Goal: Task Accomplishment & Management: Use online tool/utility

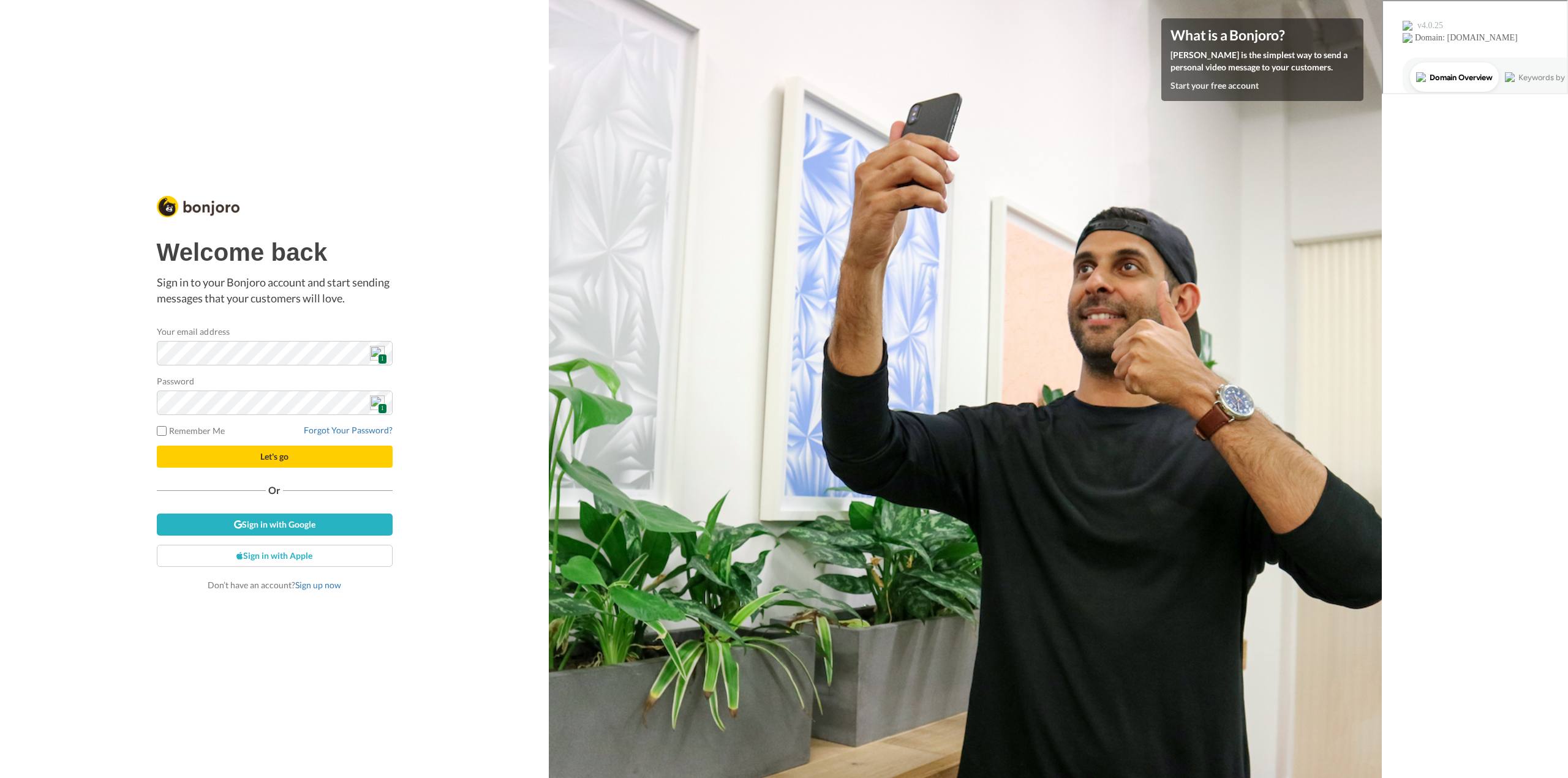
click at [379, 349] on img at bounding box center [377, 353] width 15 height 15
click at [260, 452] on span "Let's go" at bounding box center [274, 456] width 28 height 10
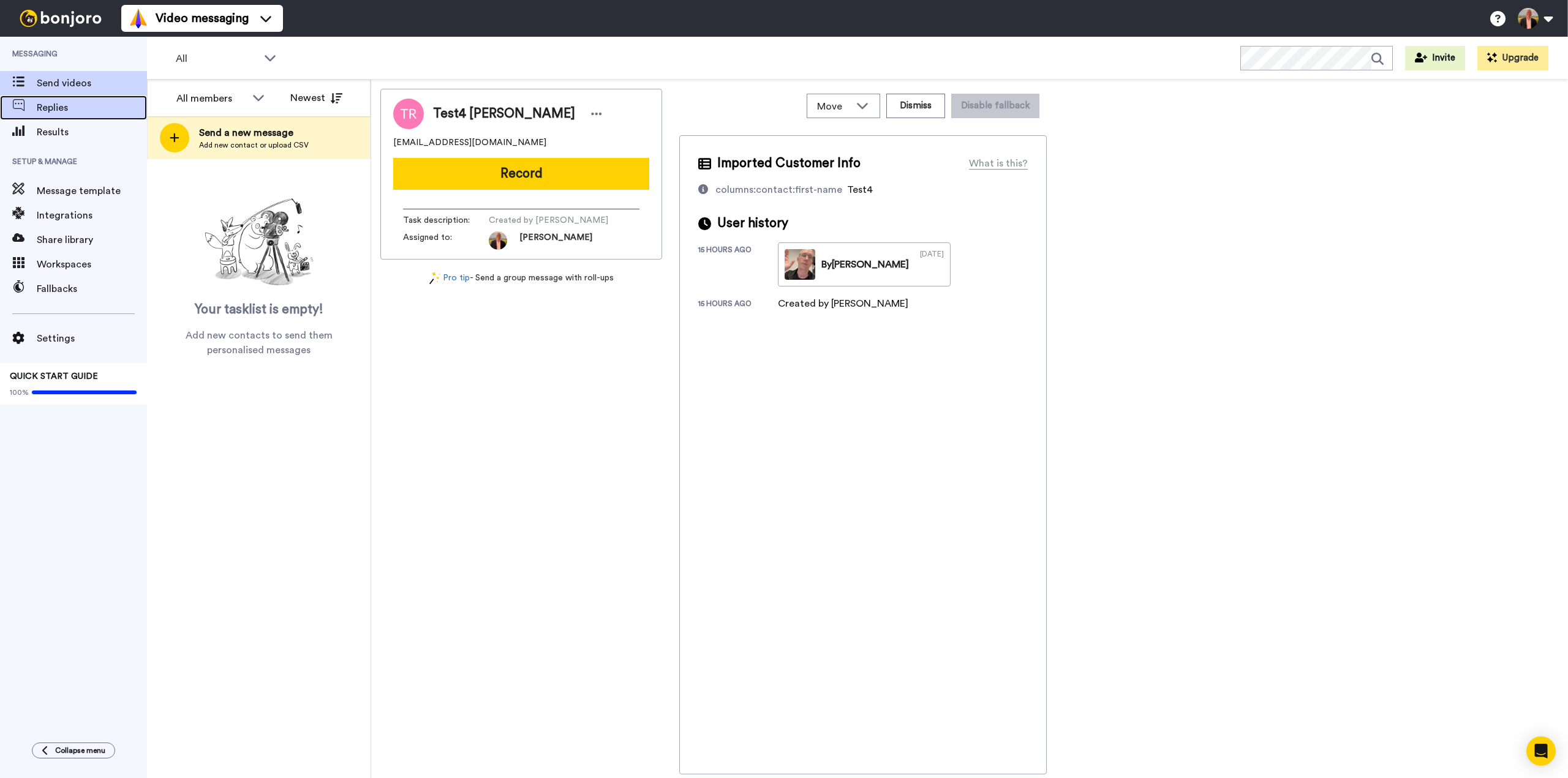
click at [57, 100] on span "Replies" at bounding box center [91, 107] width 110 height 15
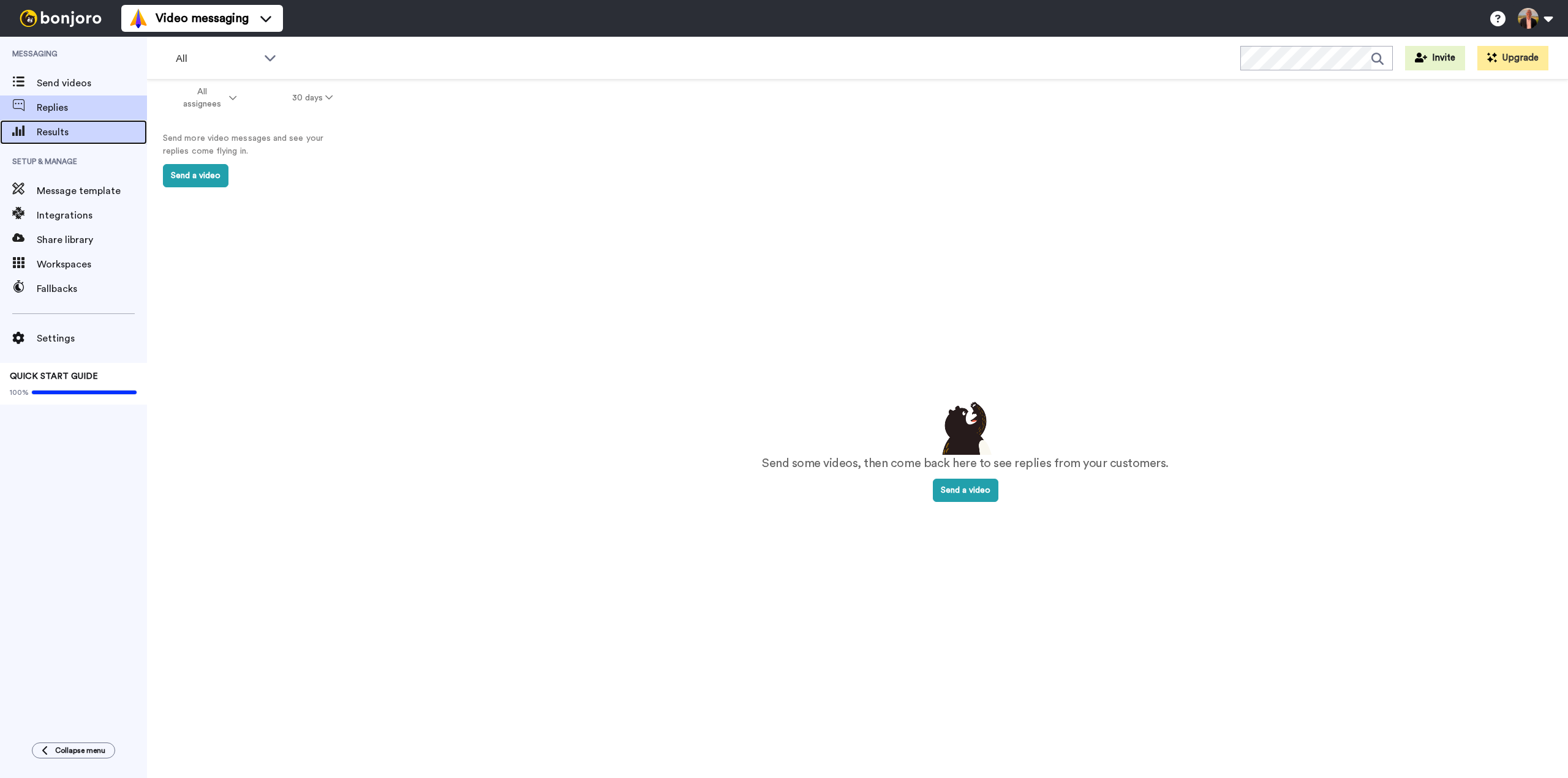
click at [59, 129] on span "Results" at bounding box center [91, 132] width 110 height 15
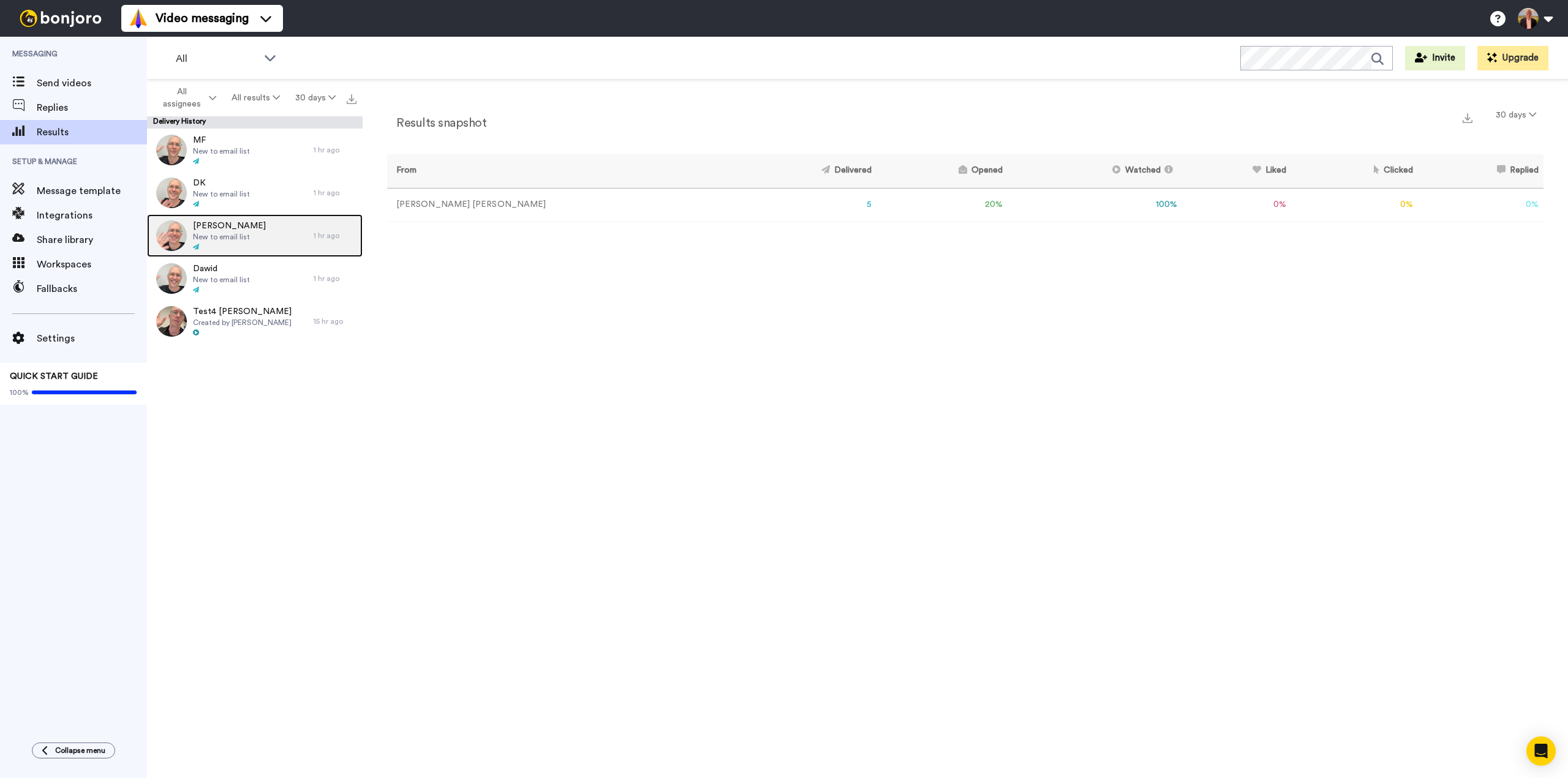
click at [210, 232] on span "New to email list" at bounding box center [228, 237] width 72 height 10
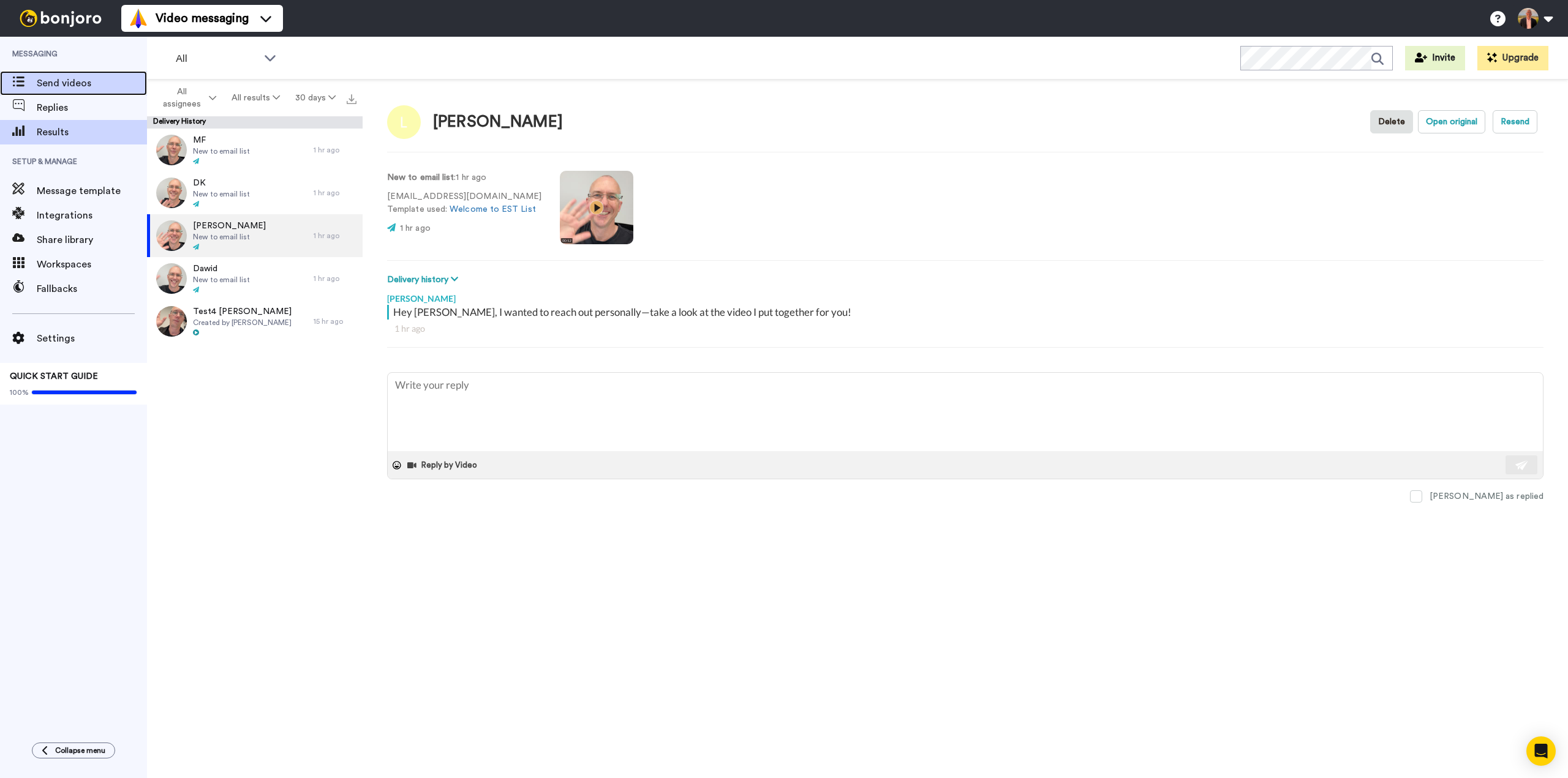
click at [49, 84] on span "Send videos" at bounding box center [91, 83] width 110 height 15
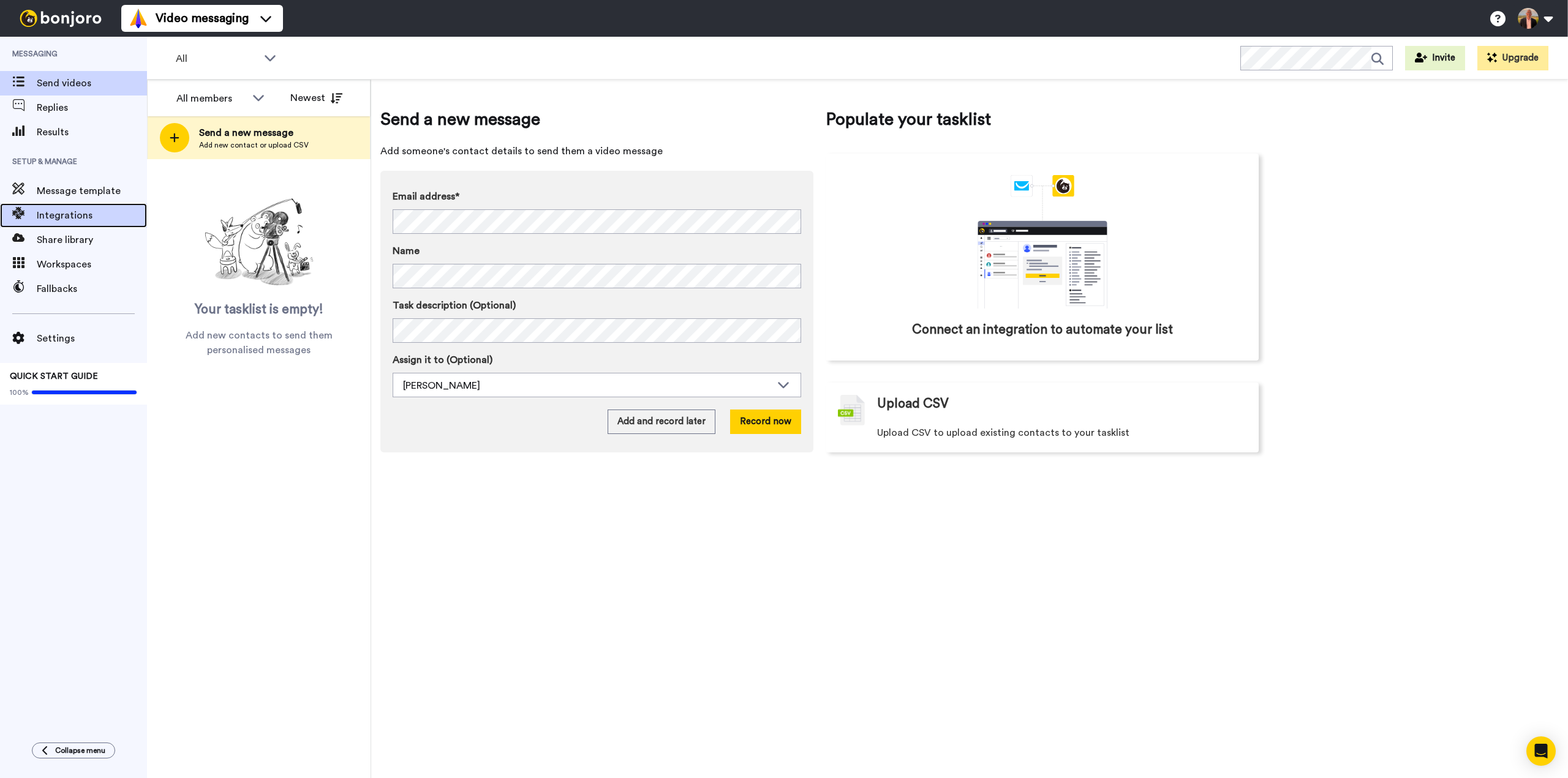
click at [53, 213] on span "Integrations" at bounding box center [91, 215] width 110 height 15
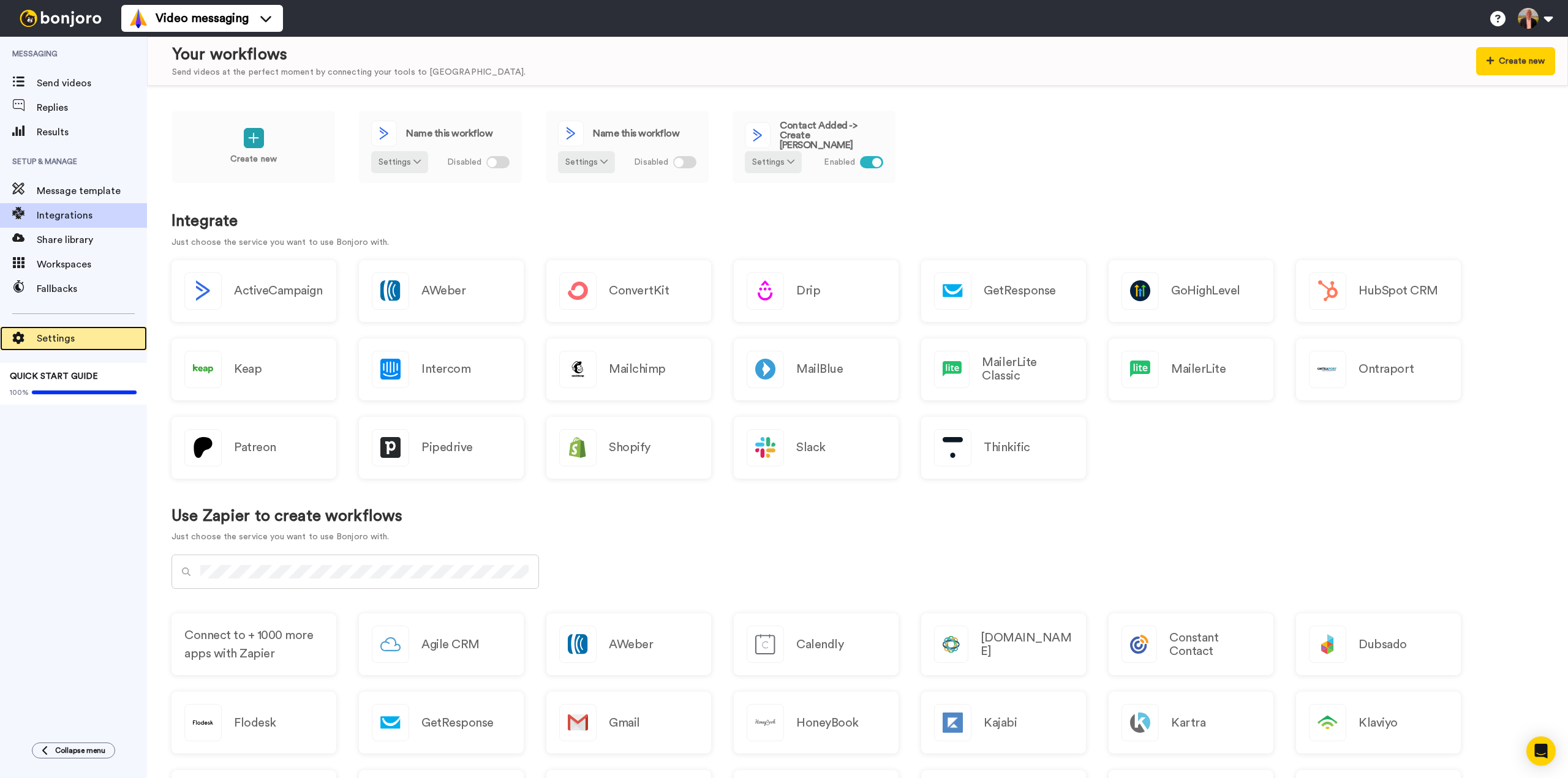
click at [57, 336] on span "Settings" at bounding box center [91, 338] width 110 height 15
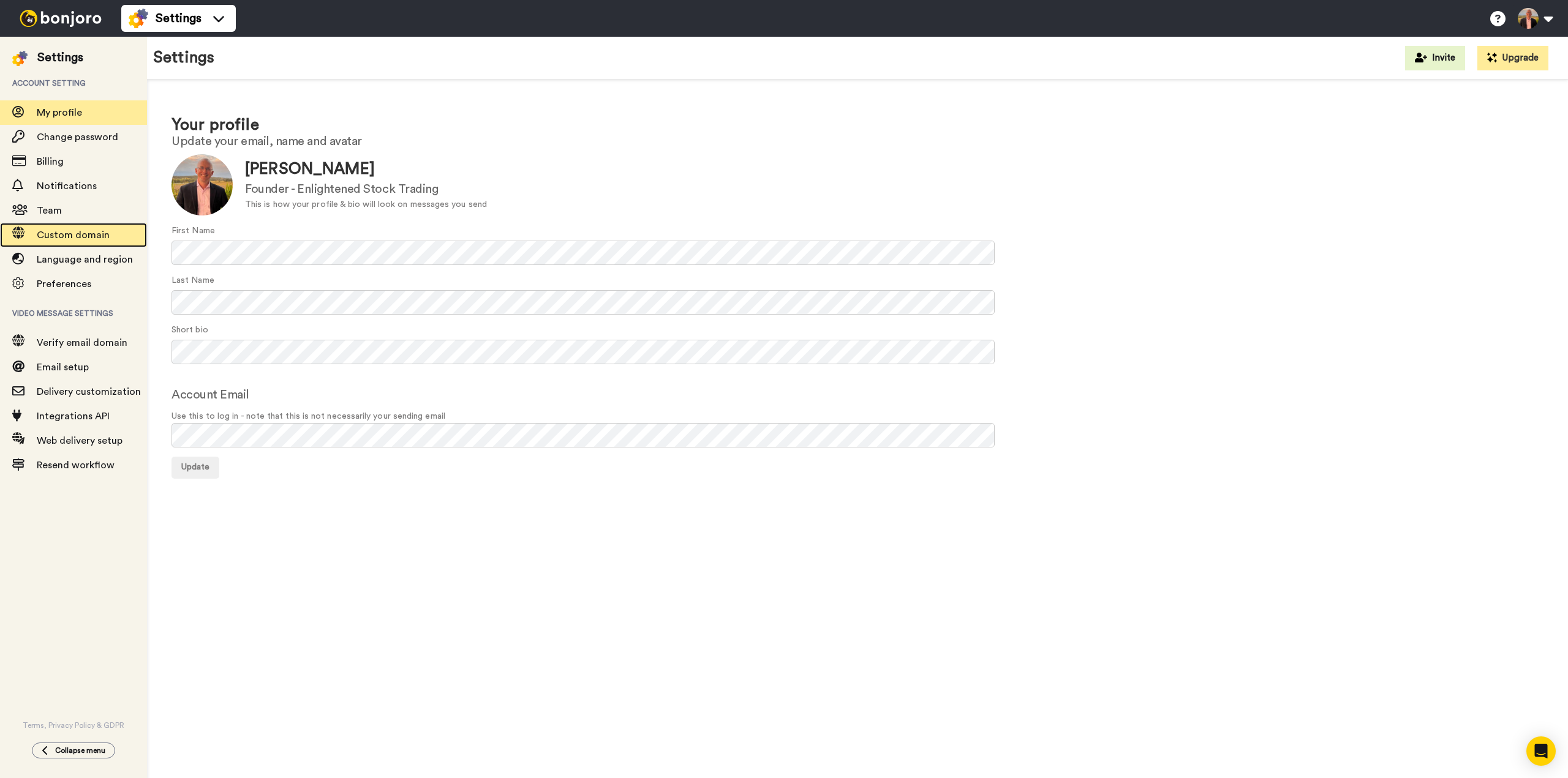
click at [60, 237] on span "Custom domain" at bounding box center [72, 235] width 72 height 10
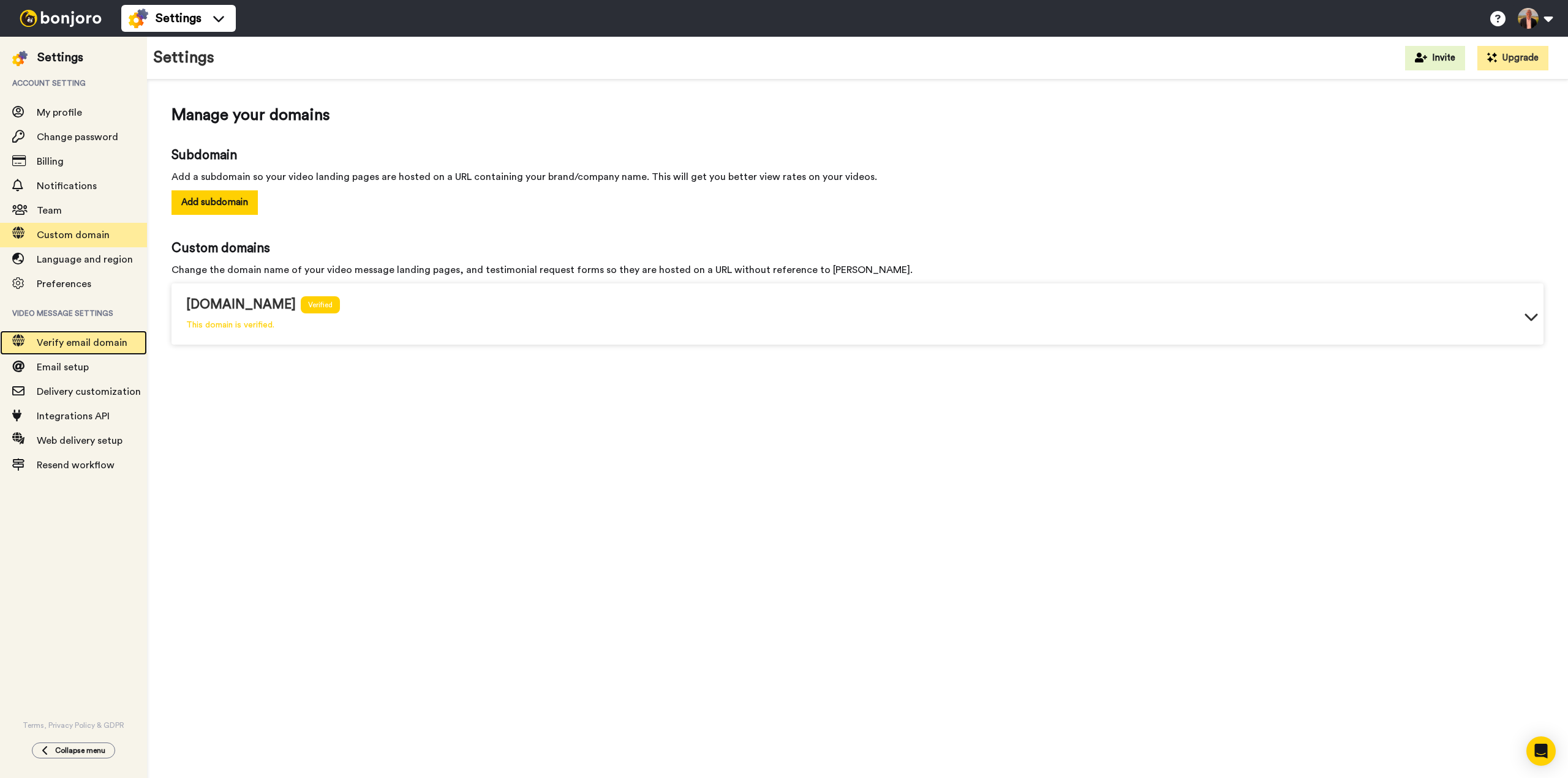
click at [54, 342] on span "Verify email domain" at bounding box center [81, 343] width 90 height 10
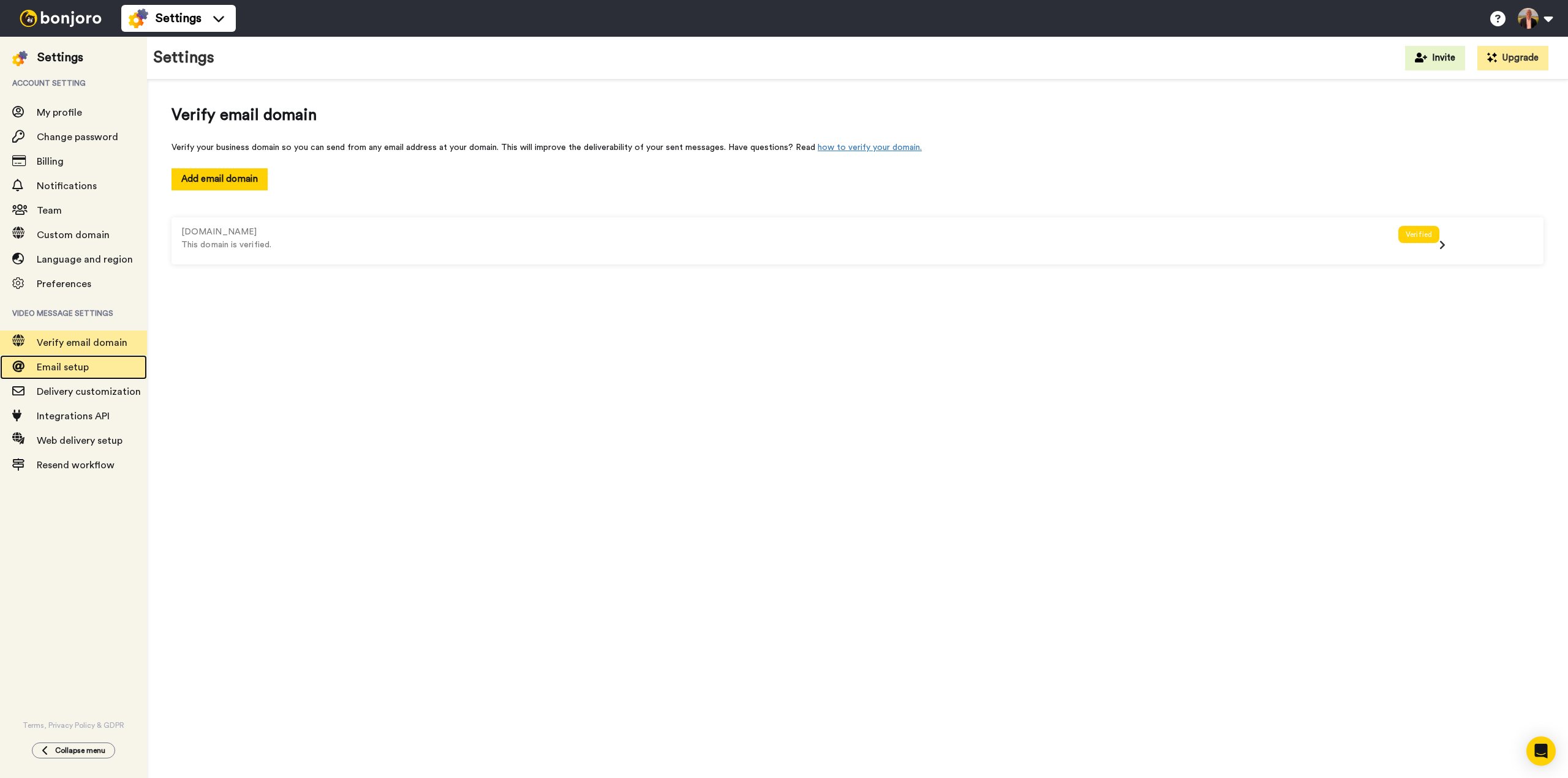
click at [59, 368] on span "Email setup" at bounding box center [63, 367] width 52 height 10
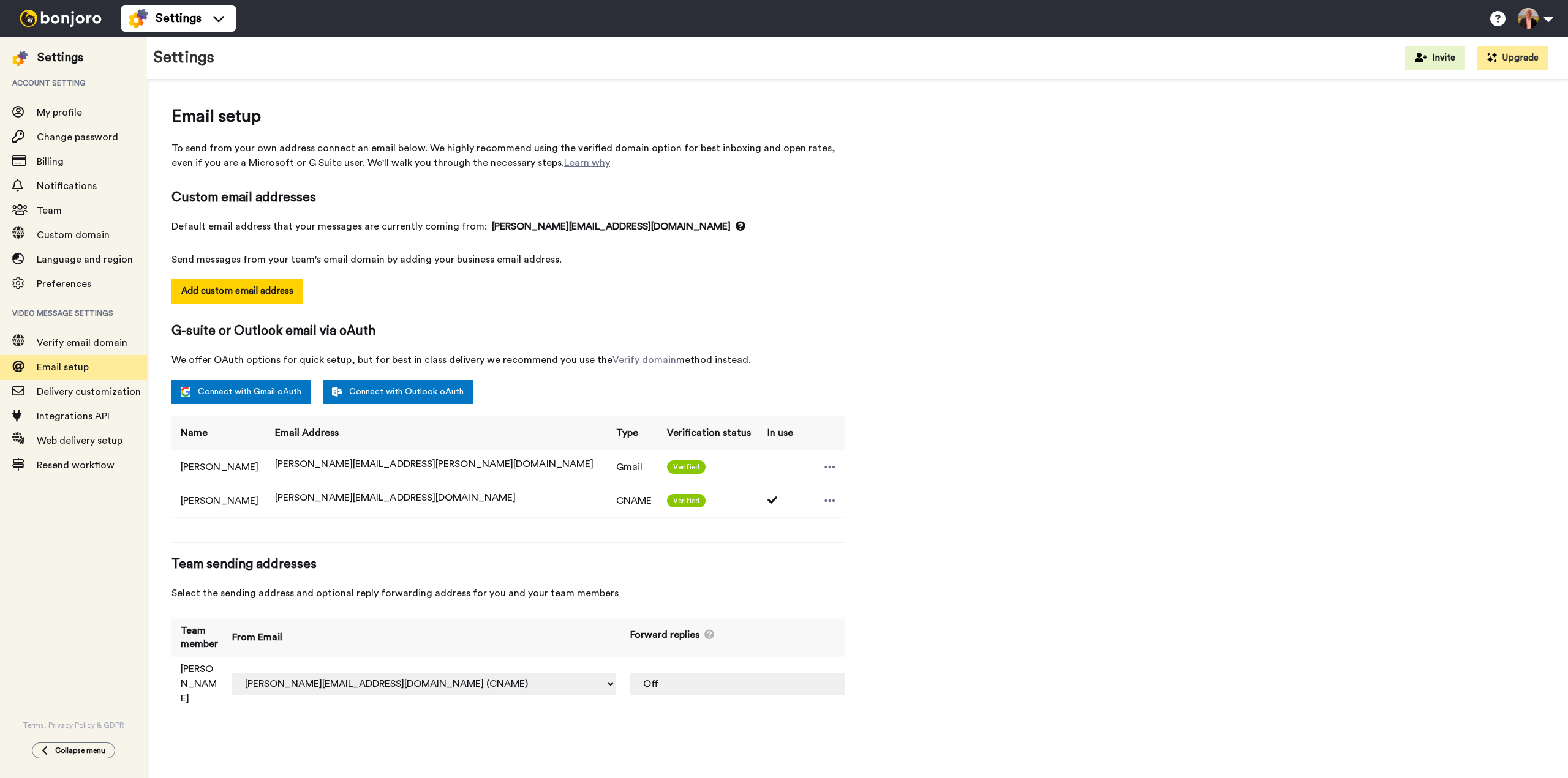
select select "163794"
click at [59, 393] on span "Delivery customization" at bounding box center [88, 392] width 104 height 10
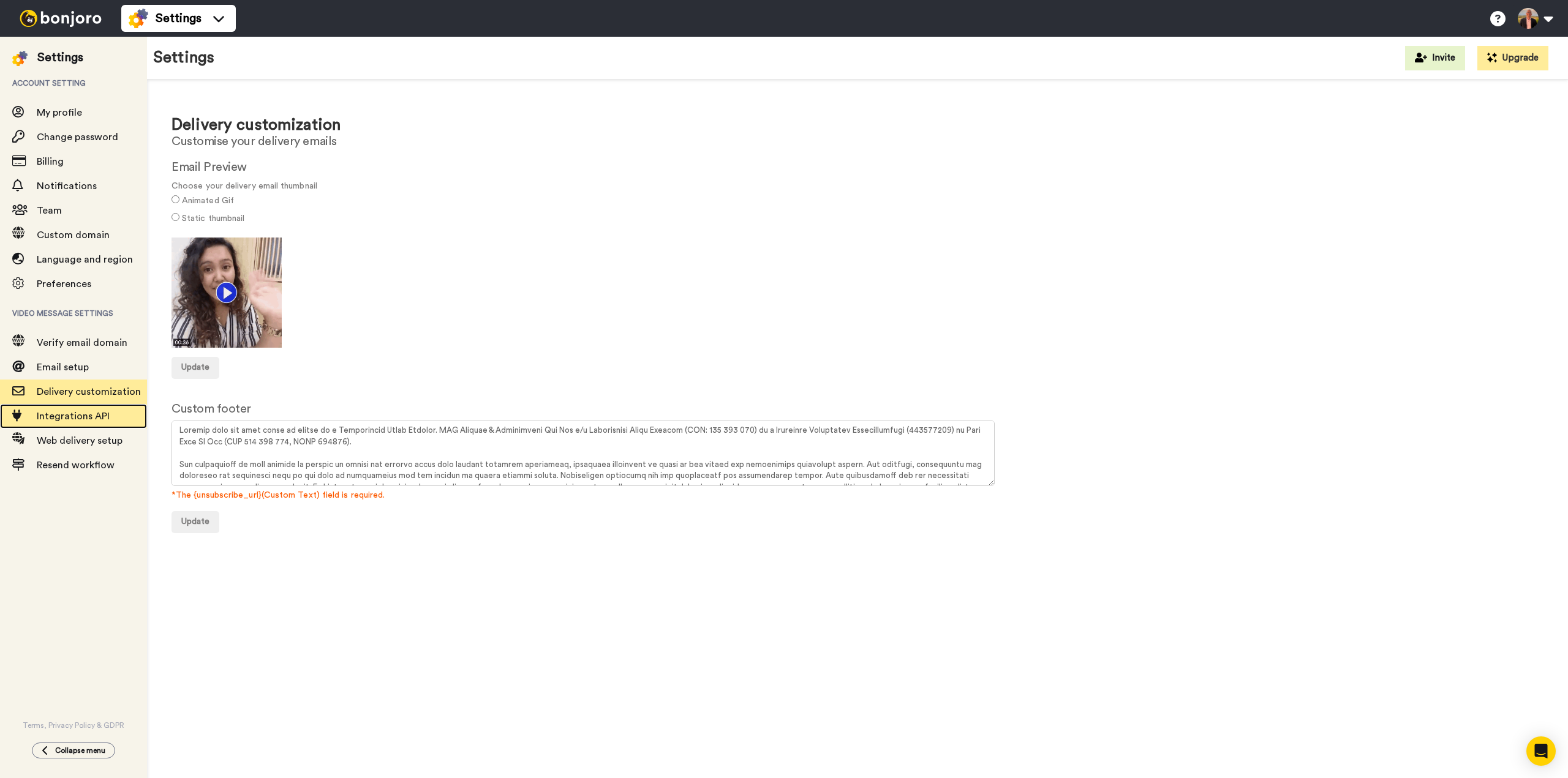
click at [63, 418] on span "Integrations API" at bounding box center [72, 417] width 72 height 10
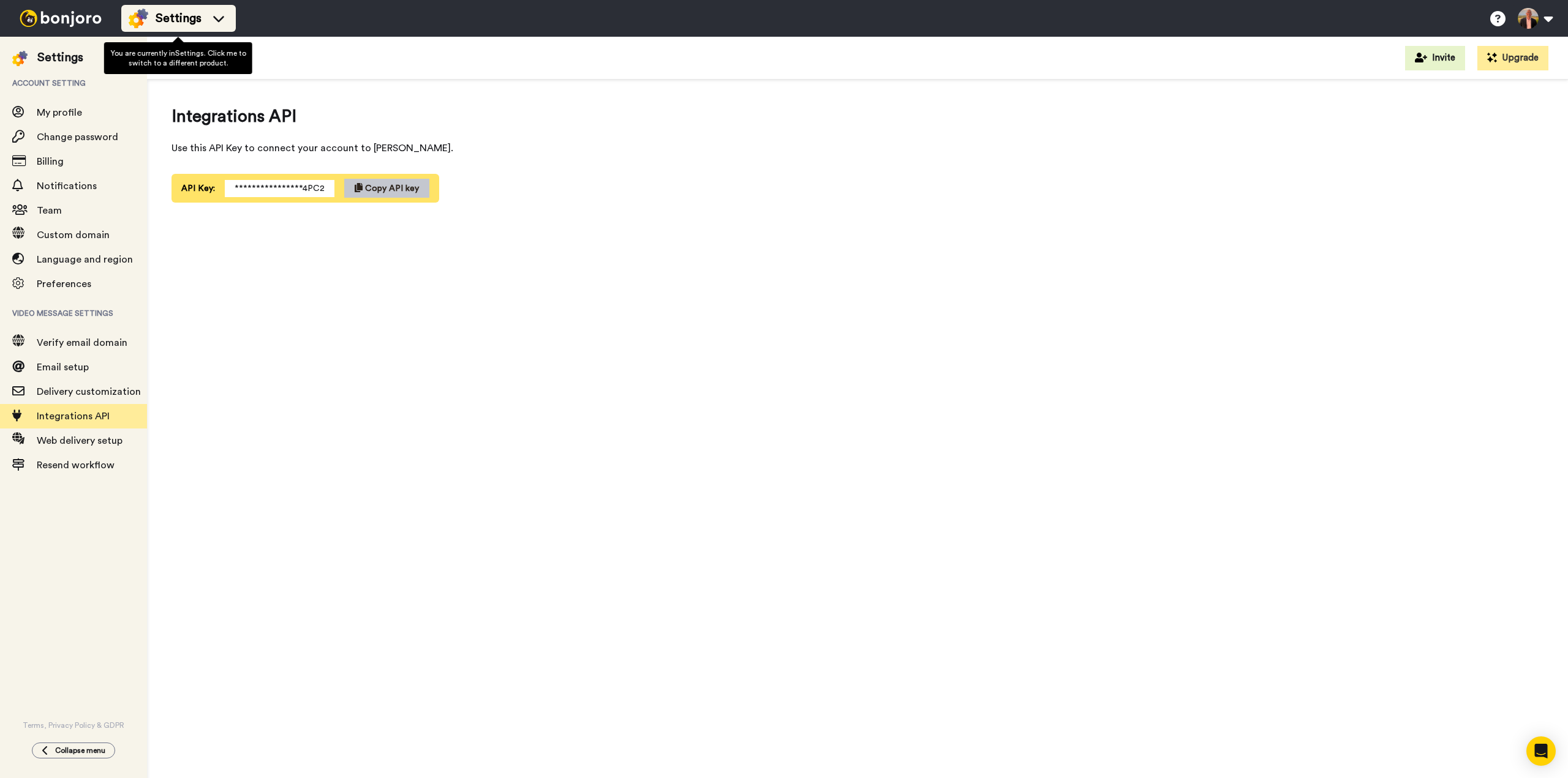
click at [159, 27] on span "Settings" at bounding box center [179, 18] width 46 height 17
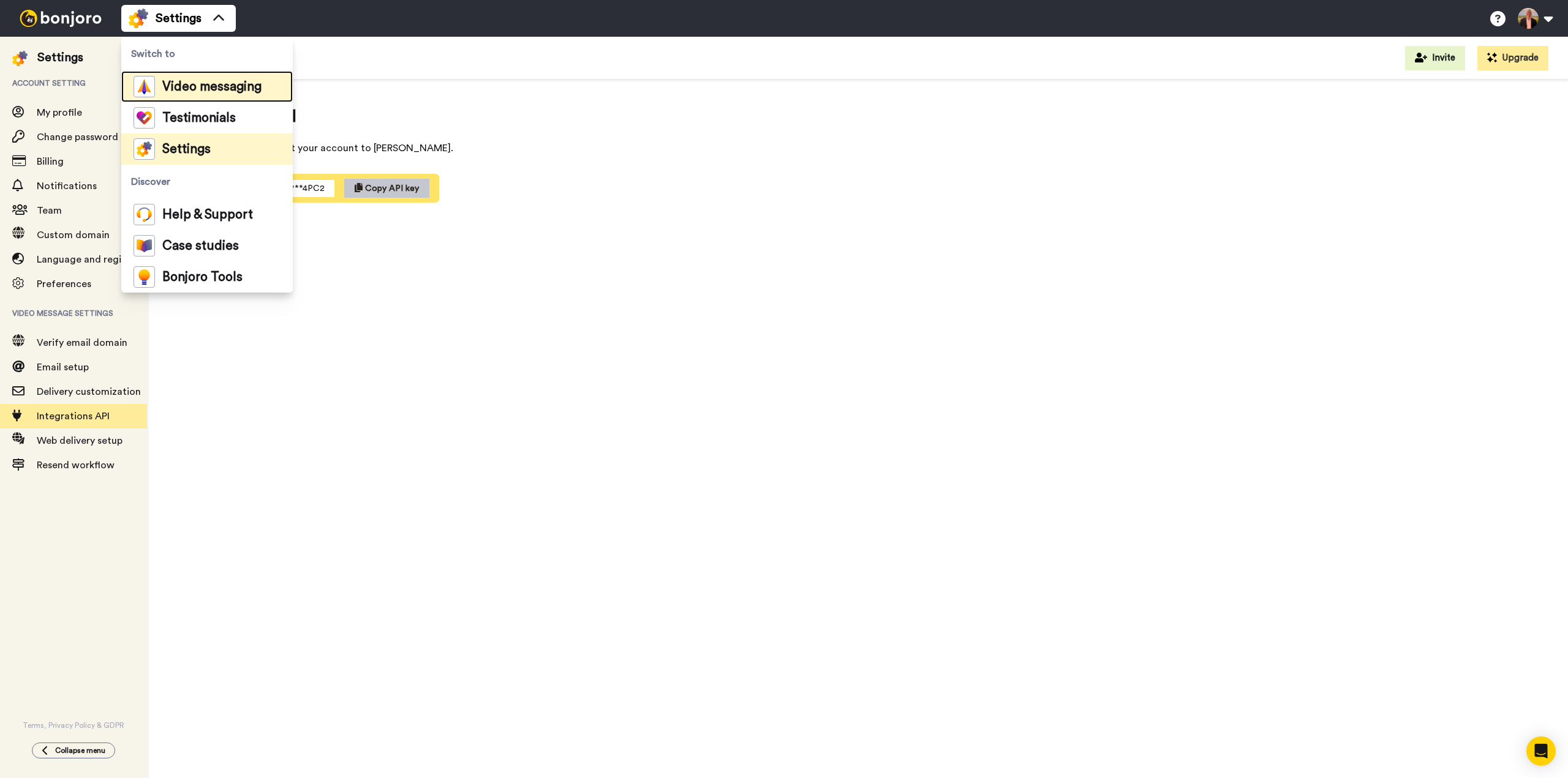
click at [165, 86] on span "Video messaging" at bounding box center [212, 86] width 99 height 12
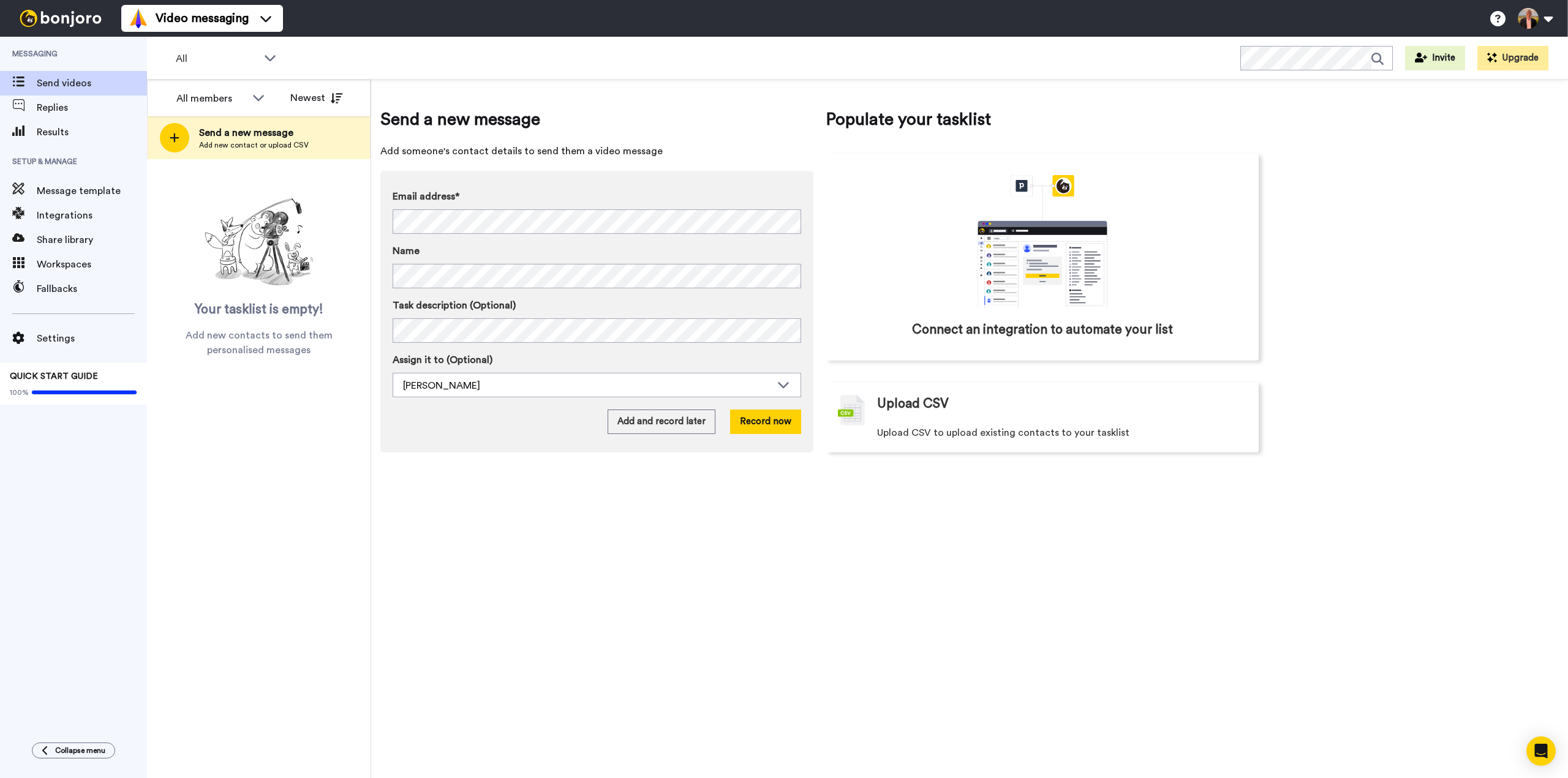
click at [1381, 180] on div "Send a new message Add someone's contact details to send them a video message E…" at bounding box center [970, 429] width 1197 height 699
click at [58, 106] on span "Replies" at bounding box center [91, 107] width 110 height 15
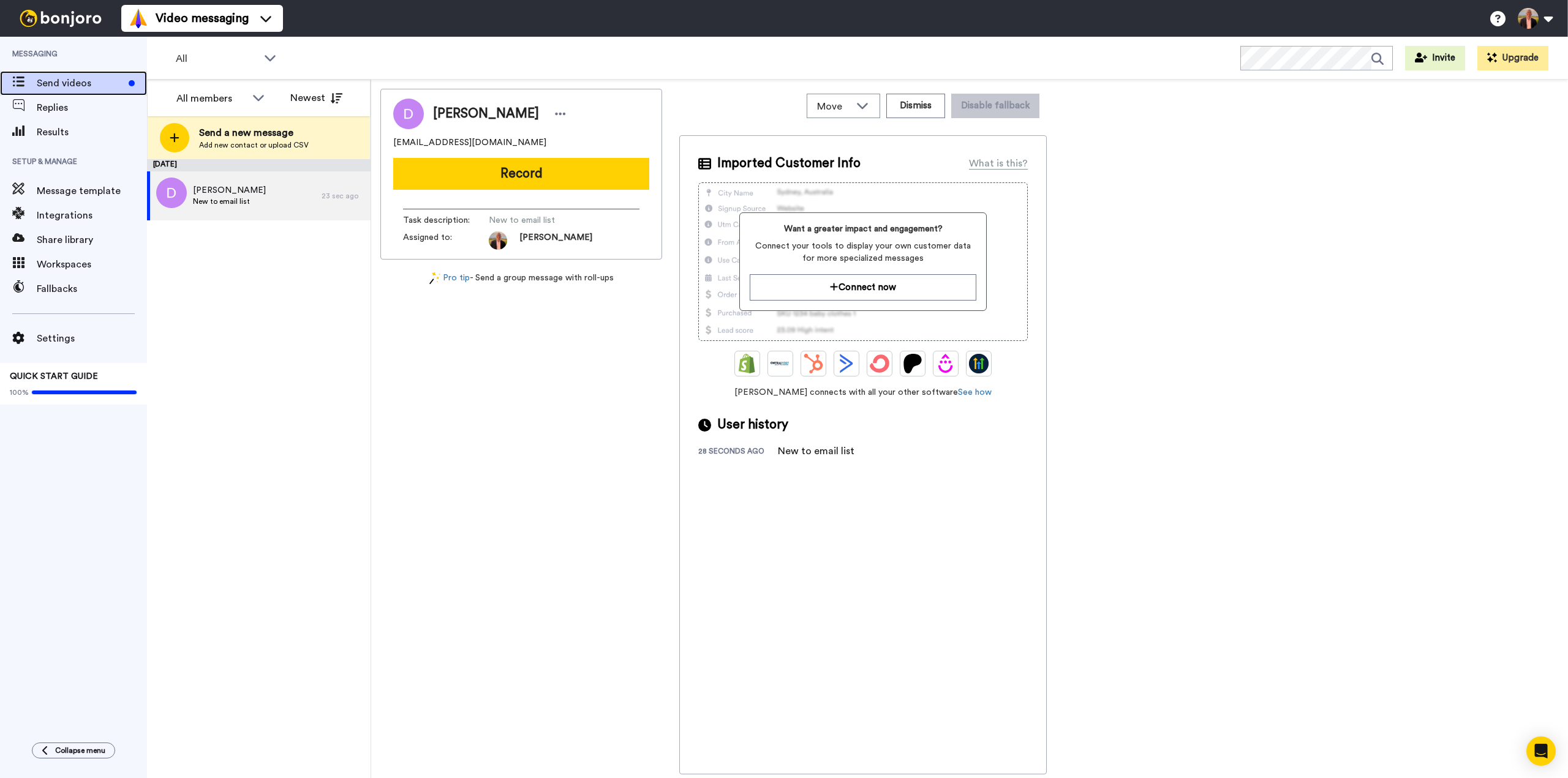
click at [64, 83] on span "Send videos" at bounding box center [80, 83] width 87 height 15
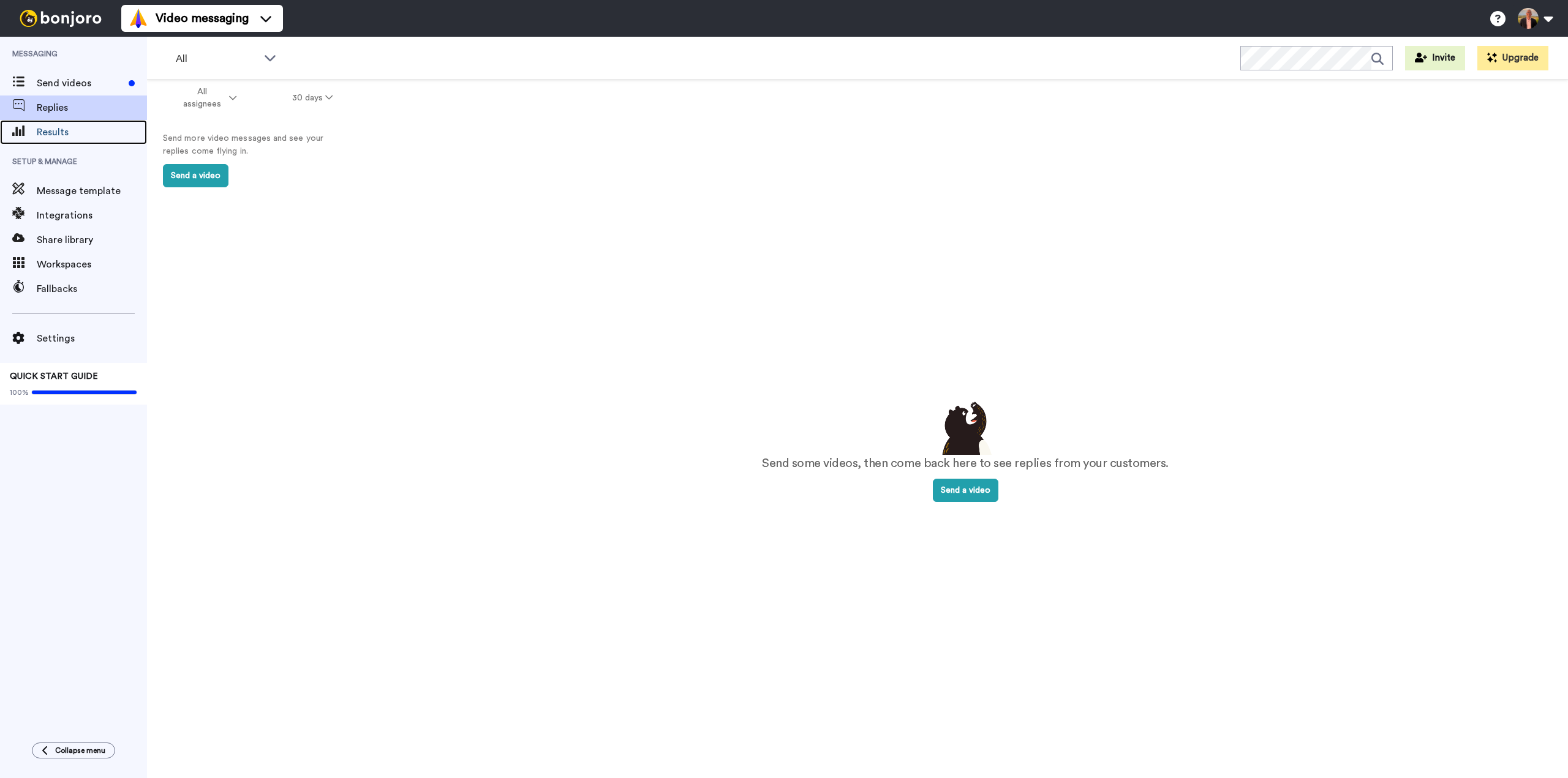
click at [58, 130] on span "Results" at bounding box center [91, 132] width 110 height 15
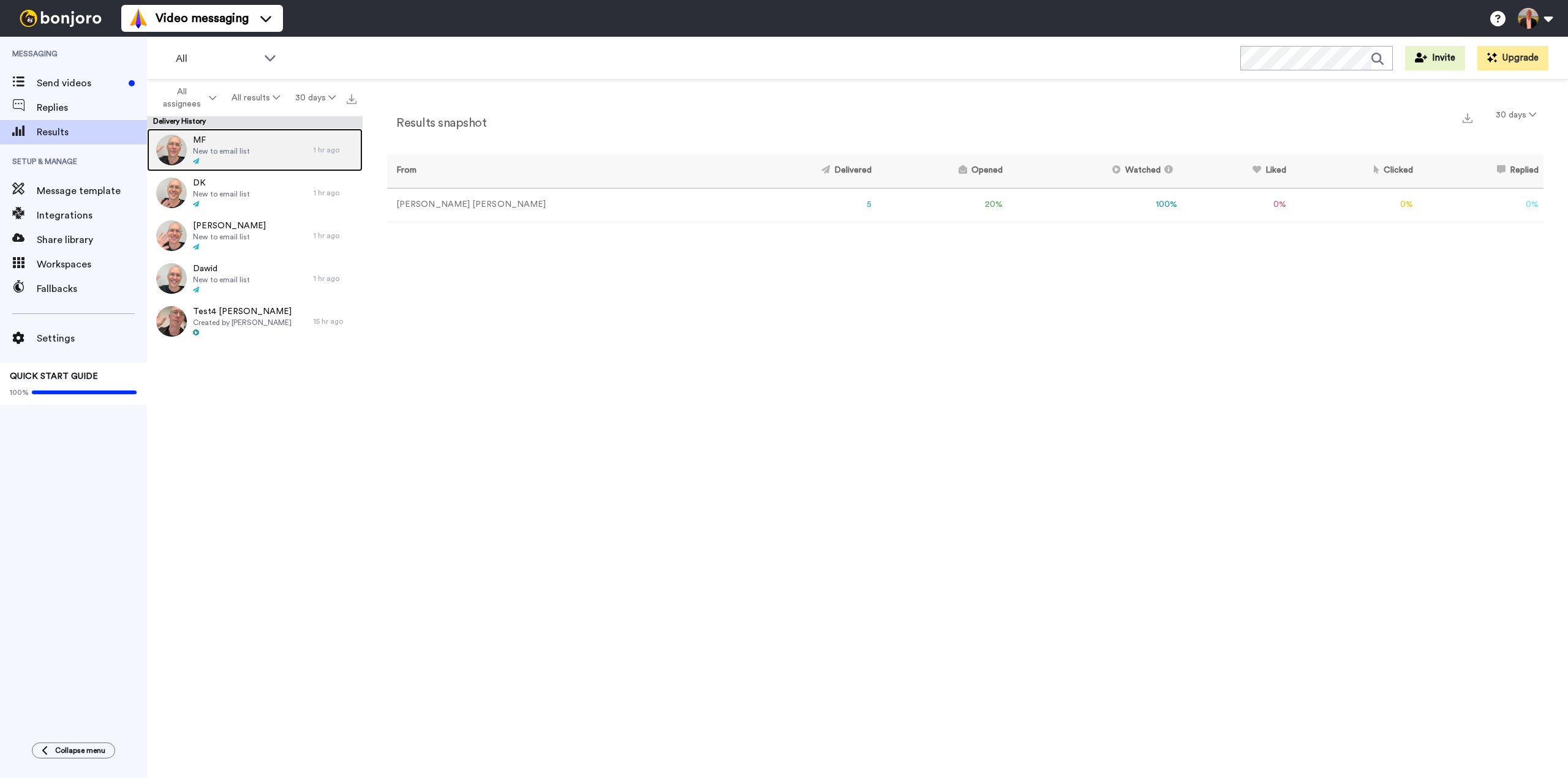
click at [229, 147] on span "New to email list" at bounding box center [220, 151] width 57 height 10
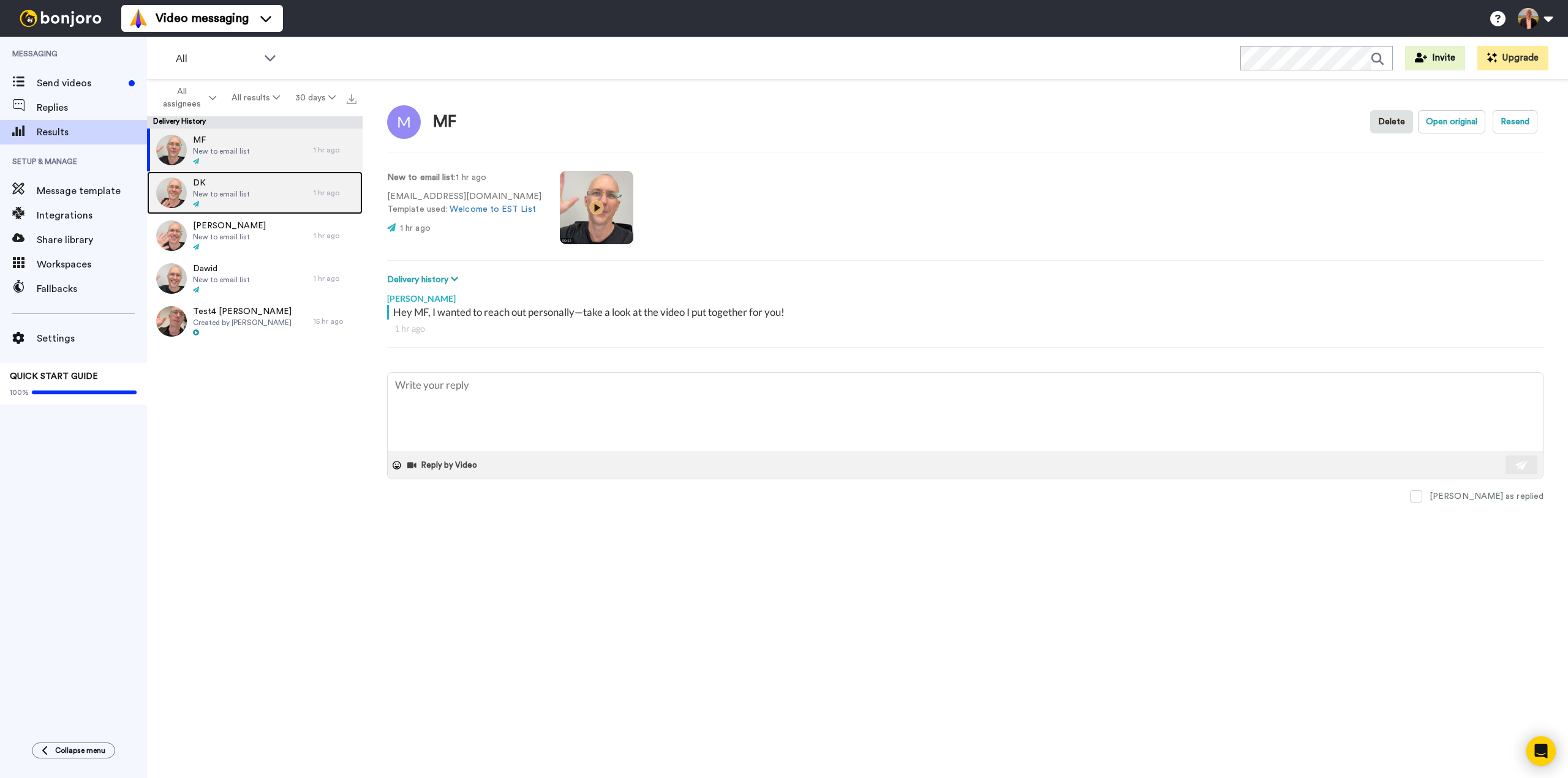
click at [226, 178] on span "DK" at bounding box center [220, 183] width 57 height 12
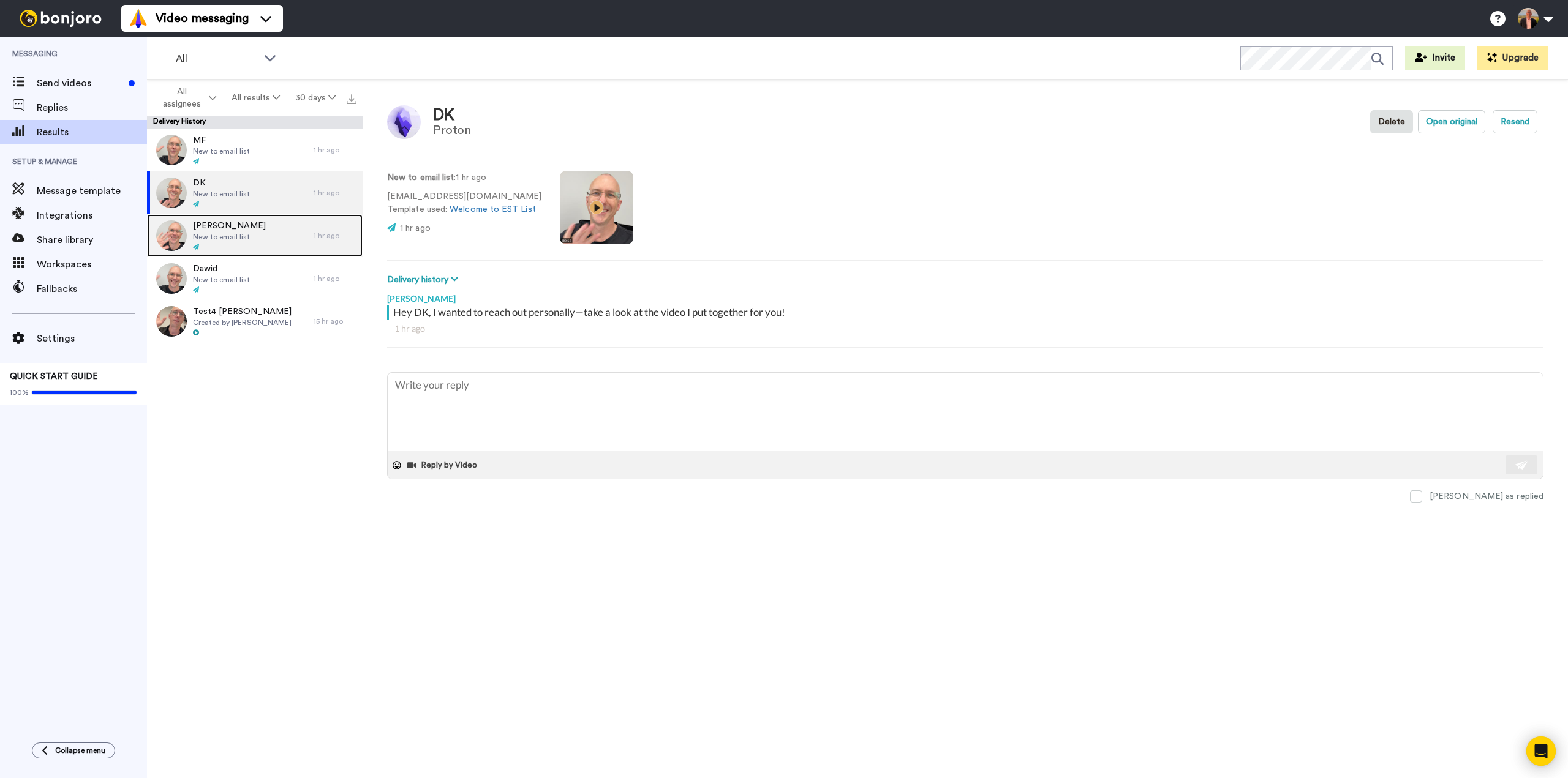
click at [236, 236] on span "New to email list" at bounding box center [228, 237] width 72 height 10
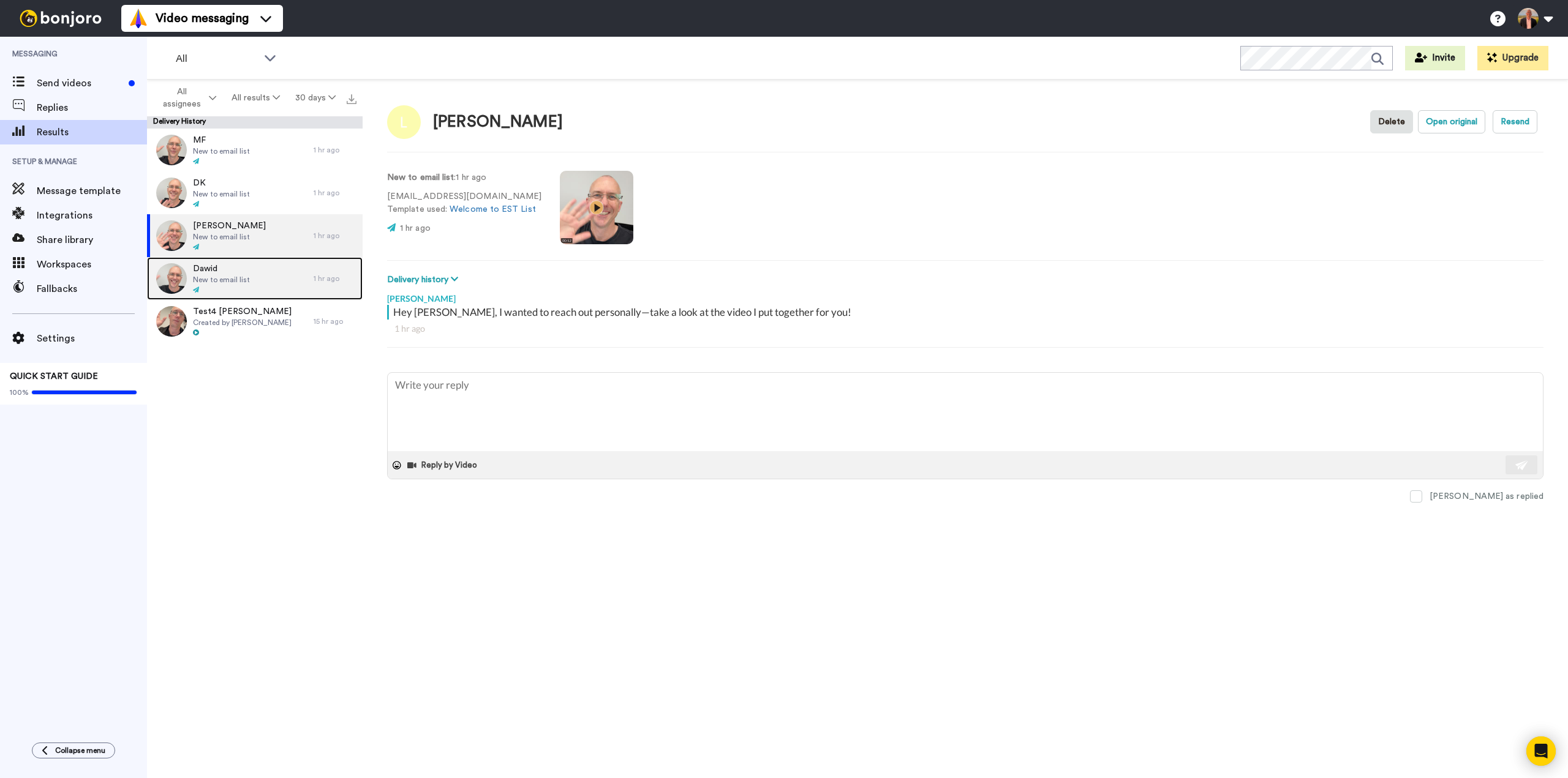
click at [234, 276] on span "New to email list" at bounding box center [220, 280] width 57 height 10
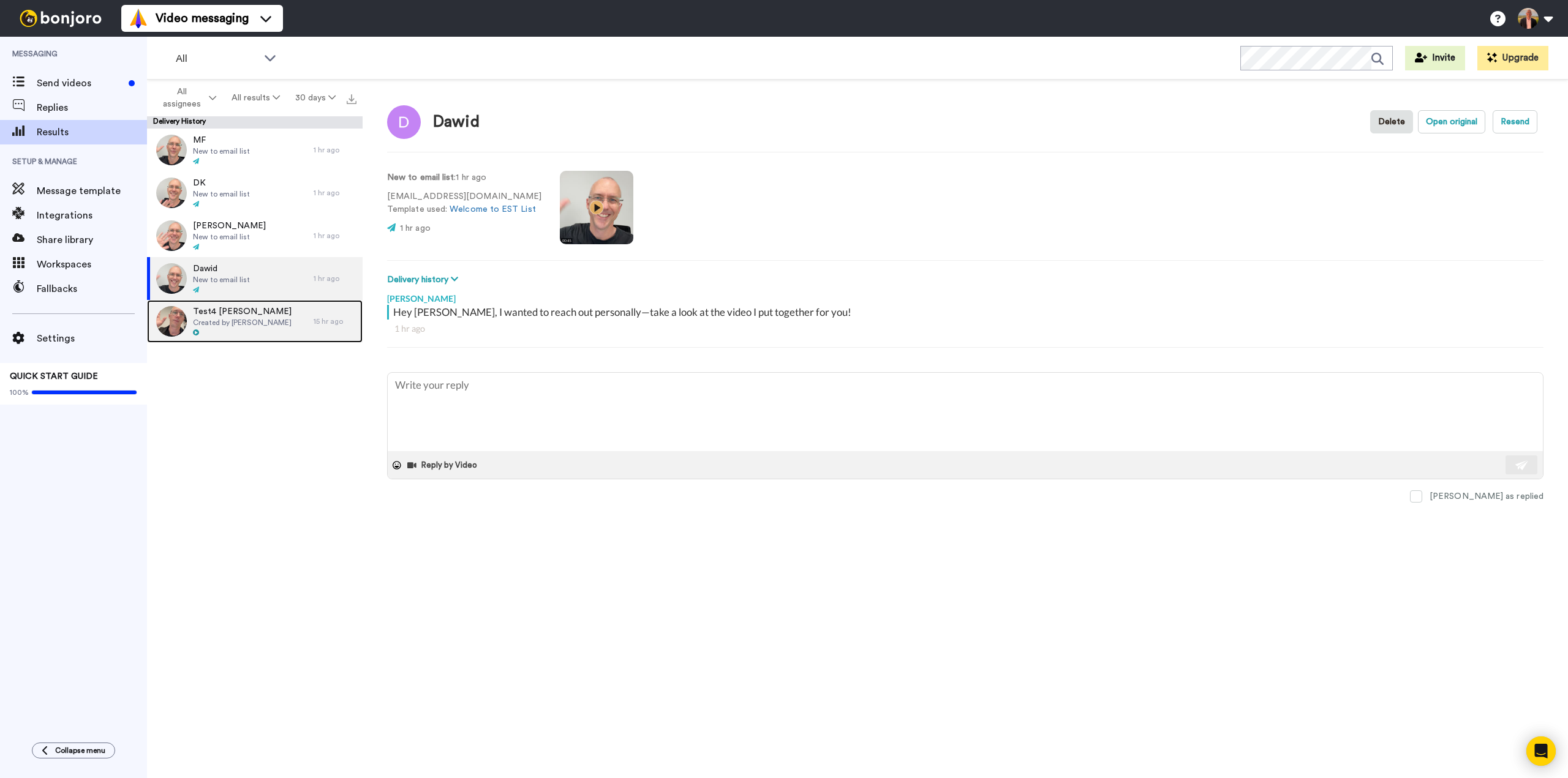
click at [234, 320] on span "Created by Adrian Reid" at bounding box center [241, 323] width 98 height 10
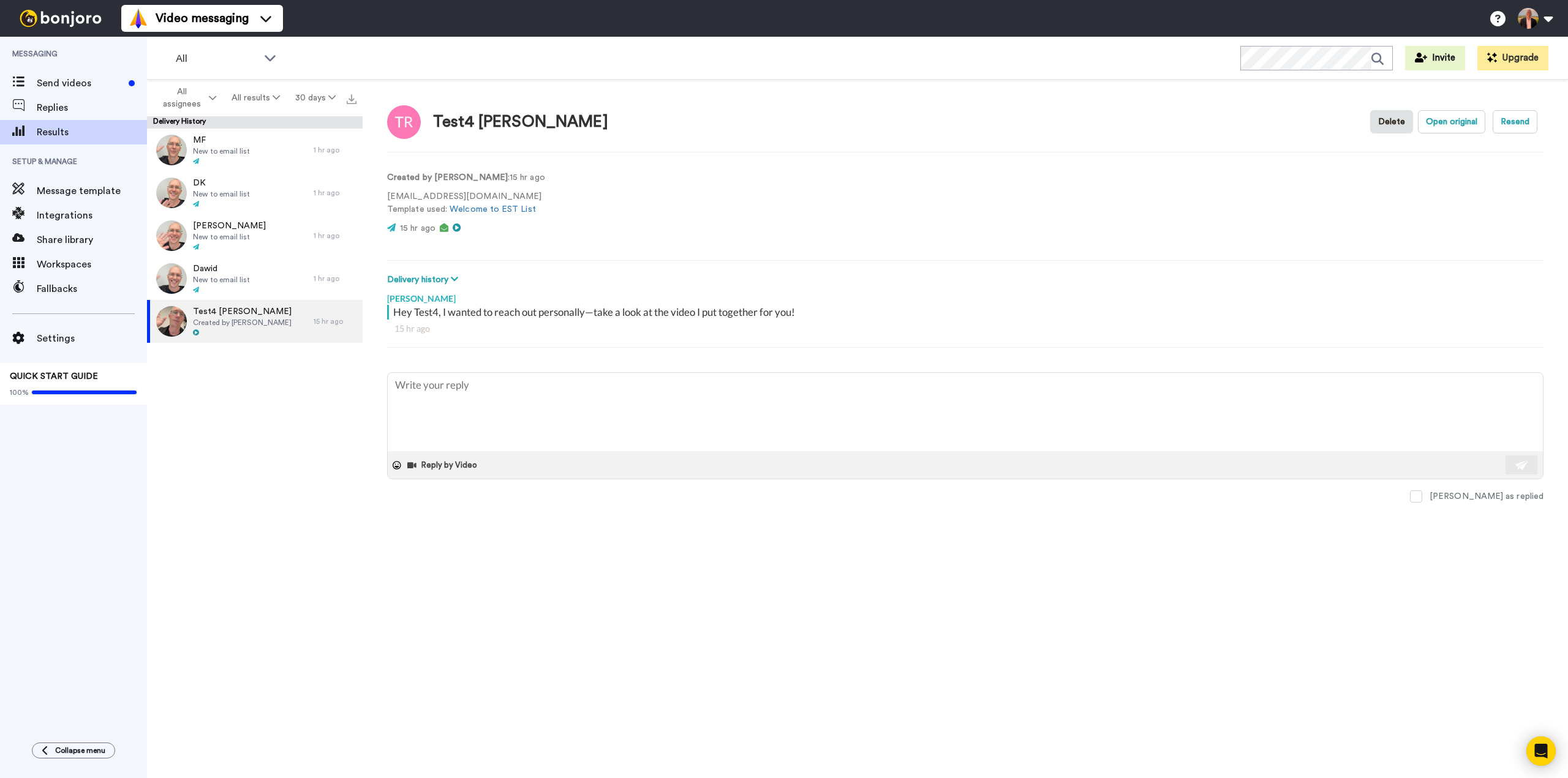
type textarea "x"
click at [56, 79] on span "Send videos" at bounding box center [80, 83] width 87 height 15
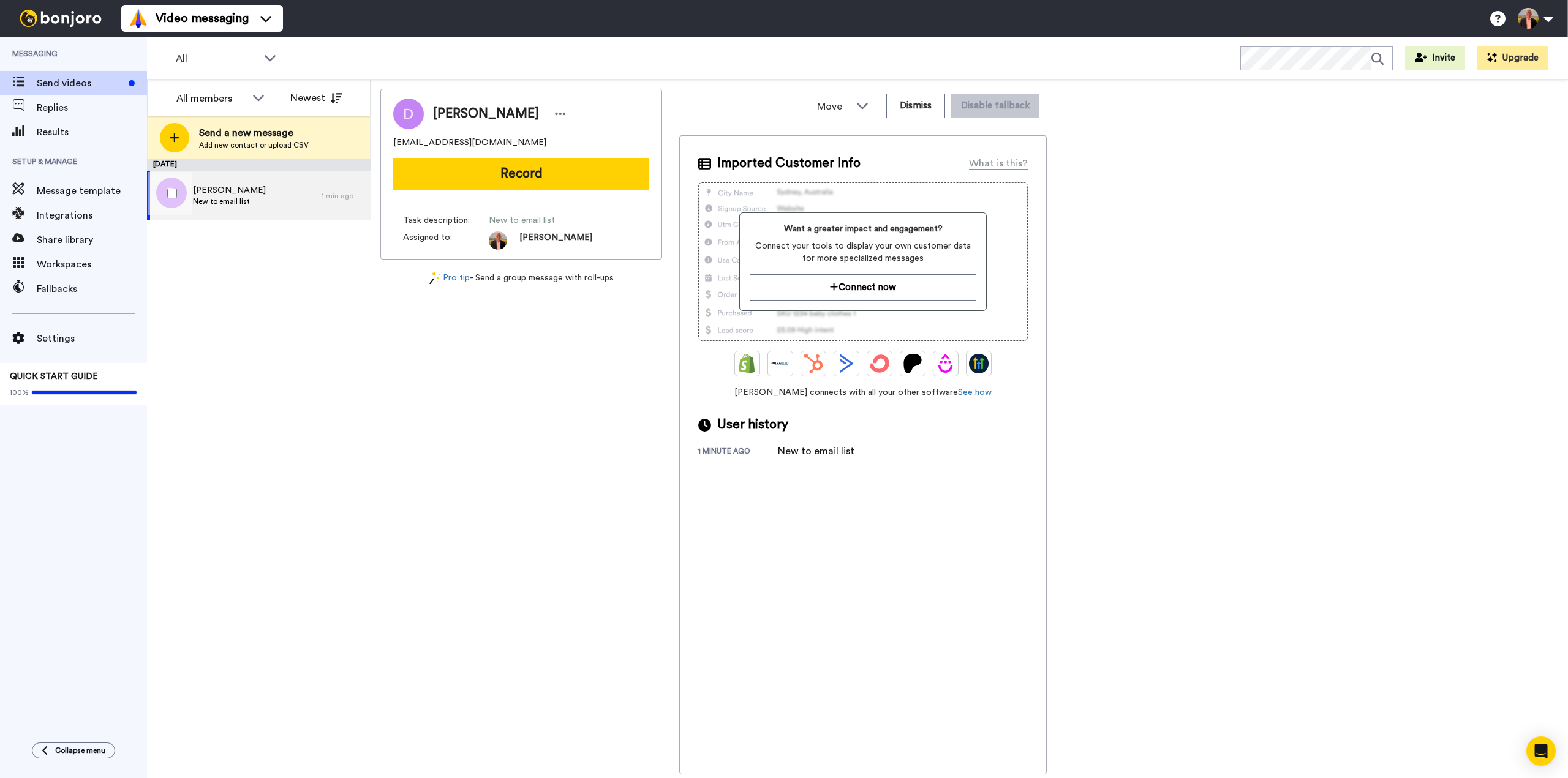
click at [274, 203] on div "[PERSON_NAME] New to email list" at bounding box center [234, 195] width 175 height 49
click at [266, 187] on div "[PERSON_NAME] New to email list" at bounding box center [234, 195] width 175 height 49
drag, startPoint x: 524, startPoint y: 145, endPoint x: 394, endPoint y: 145, distance: 130.0
click at [394, 145] on div "[EMAIL_ADDRESS][DOMAIN_NAME]" at bounding box center [521, 143] width 256 height 12
copy span "[EMAIL_ADDRESS][DOMAIN_NAME]"
